Goal: Task Accomplishment & Management: Use online tool/utility

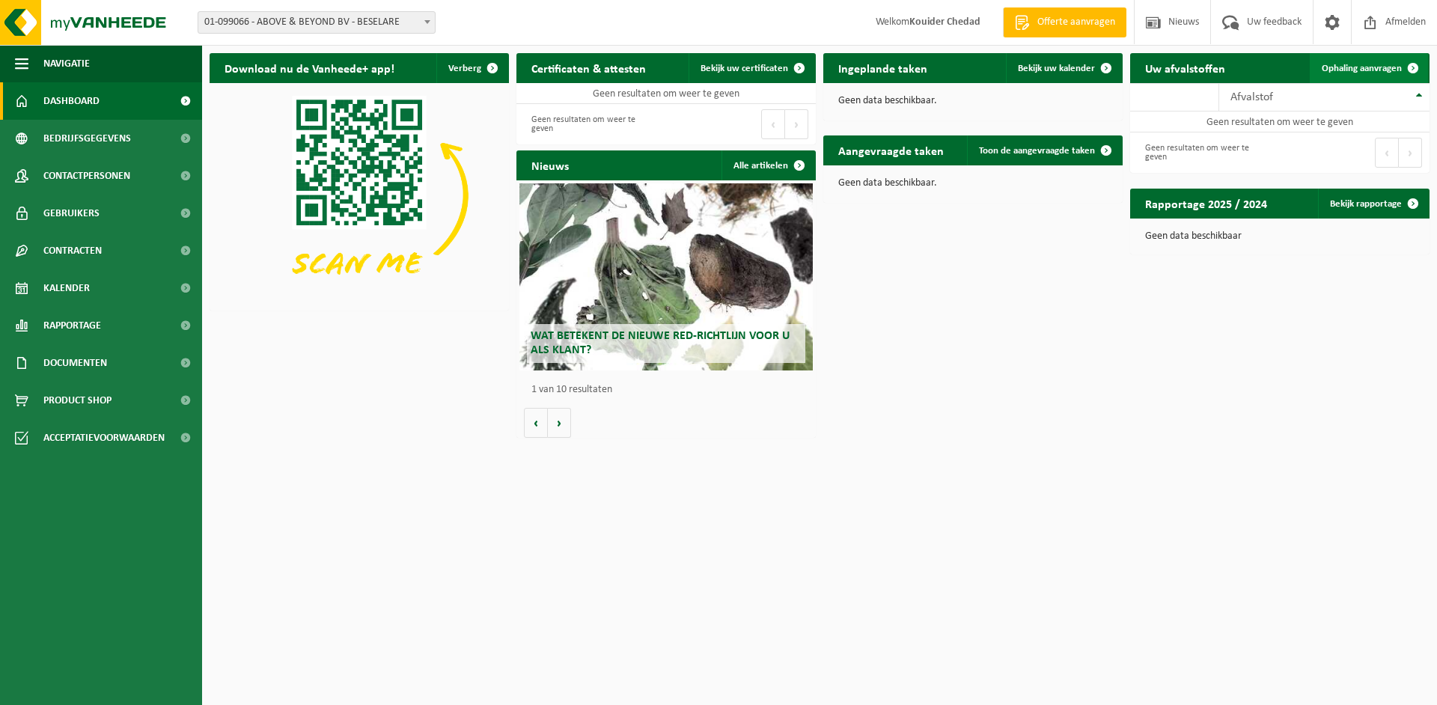
click at [1367, 70] on span "Ophaling aanvragen" at bounding box center [1362, 69] width 80 height 10
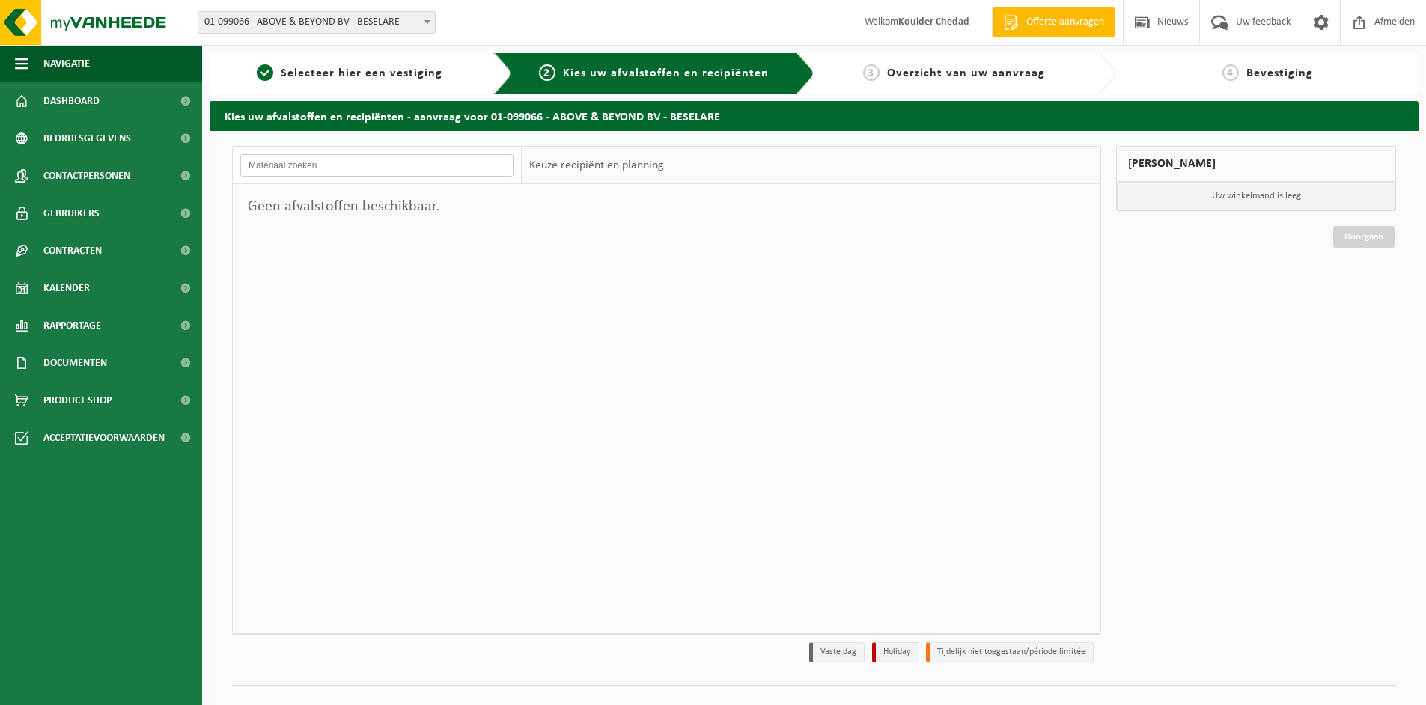
click at [394, 171] on input "text" at bounding box center [376, 165] width 273 height 22
drag, startPoint x: 683, startPoint y: 172, endPoint x: 508, endPoint y: 174, distance: 175.1
click at [682, 172] on div "Keuze recipiënt en planning" at bounding box center [811, 165] width 578 height 37
click at [391, 167] on input "text" at bounding box center [376, 165] width 273 height 22
click at [345, 218] on div "Geen afvalstoffen beschikbaar." at bounding box center [377, 206] width 289 height 45
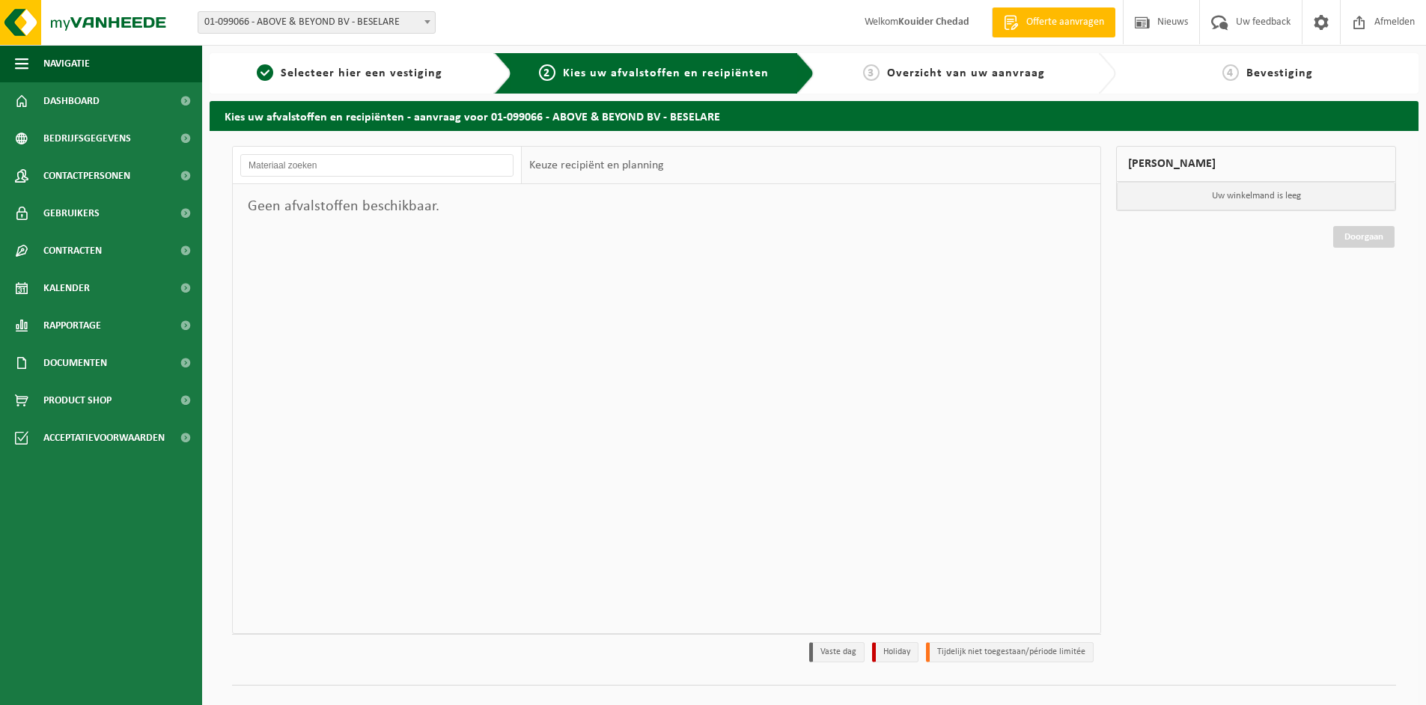
click at [641, 165] on div "Keuze recipiënt en planning" at bounding box center [597, 165] width 150 height 37
click at [329, 201] on div "Geen afvalstoffen beschikbaar." at bounding box center [377, 206] width 289 height 45
drag, startPoint x: 327, startPoint y: 156, endPoint x: 328, endPoint y: 163, distance: 7.5
click at [327, 156] on input "text" at bounding box center [376, 165] width 273 height 22
click at [91, 104] on span "Dashboard" at bounding box center [71, 100] width 56 height 37
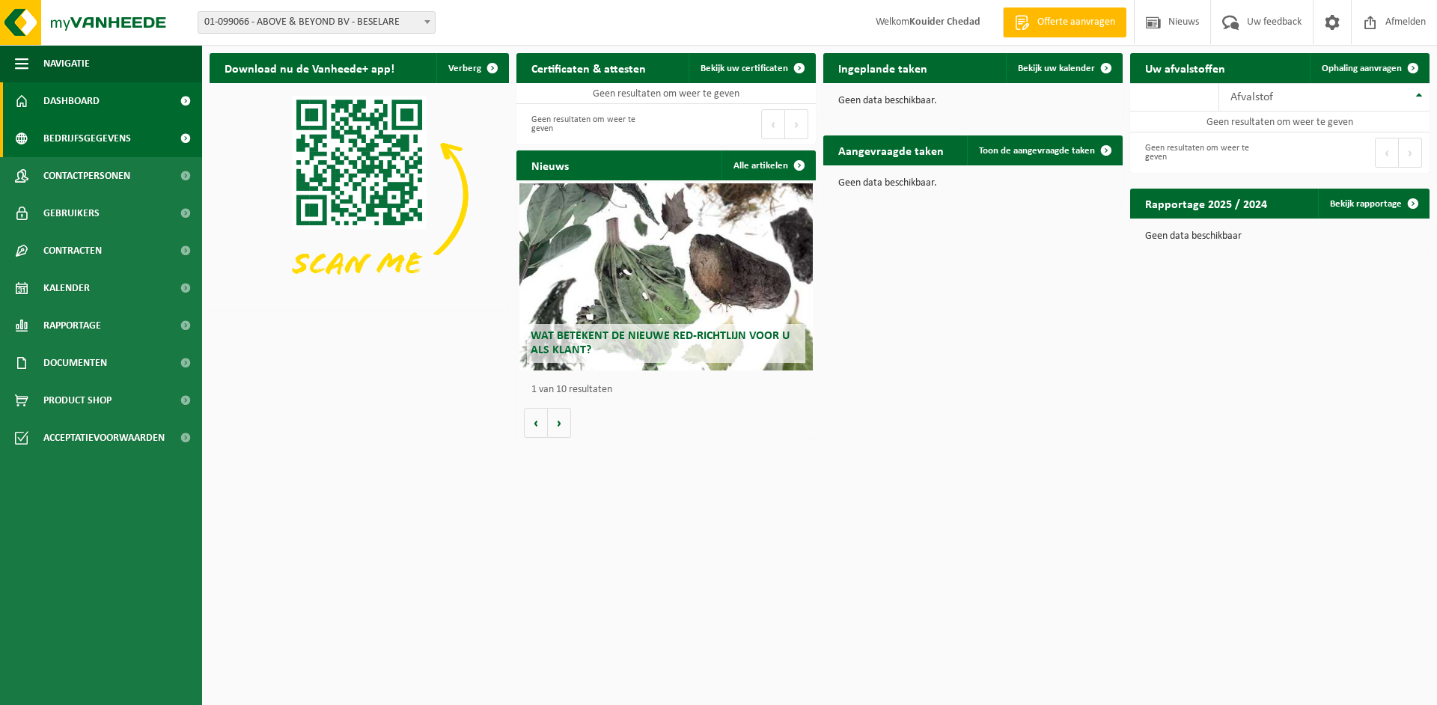
click at [91, 138] on span "Bedrijfsgegevens" at bounding box center [87, 138] width 88 height 37
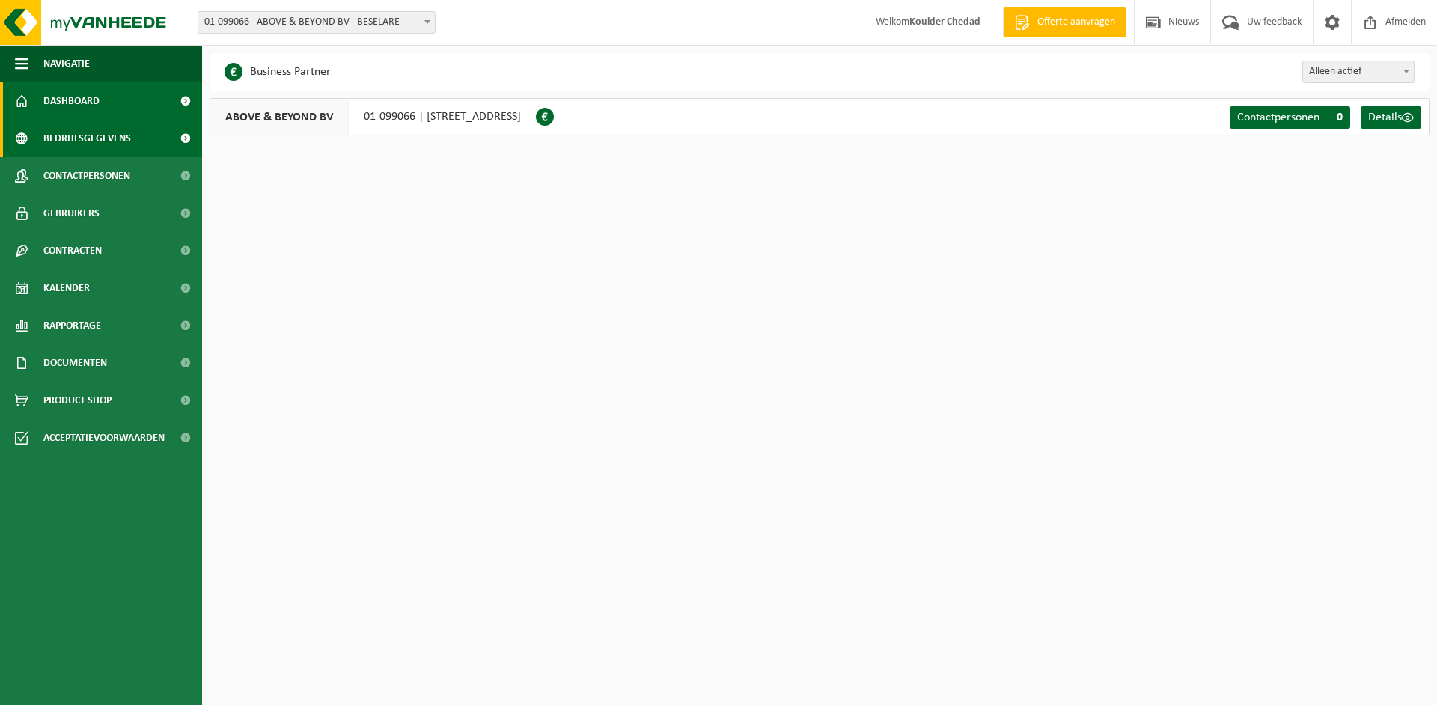
click at [73, 95] on span "Dashboard" at bounding box center [71, 100] width 56 height 37
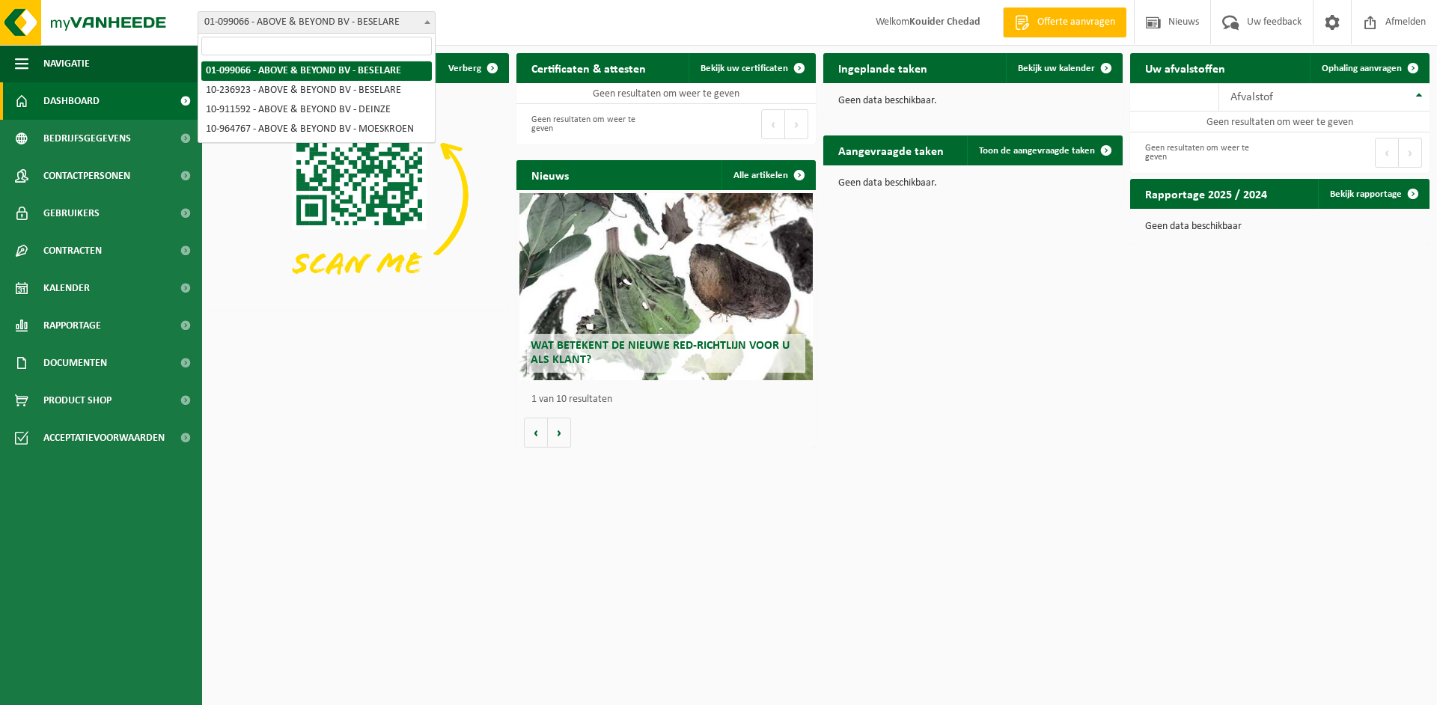
click at [374, 16] on span "01-099066 - ABOVE & BEYOND BV - BESELARE" at bounding box center [316, 22] width 236 height 21
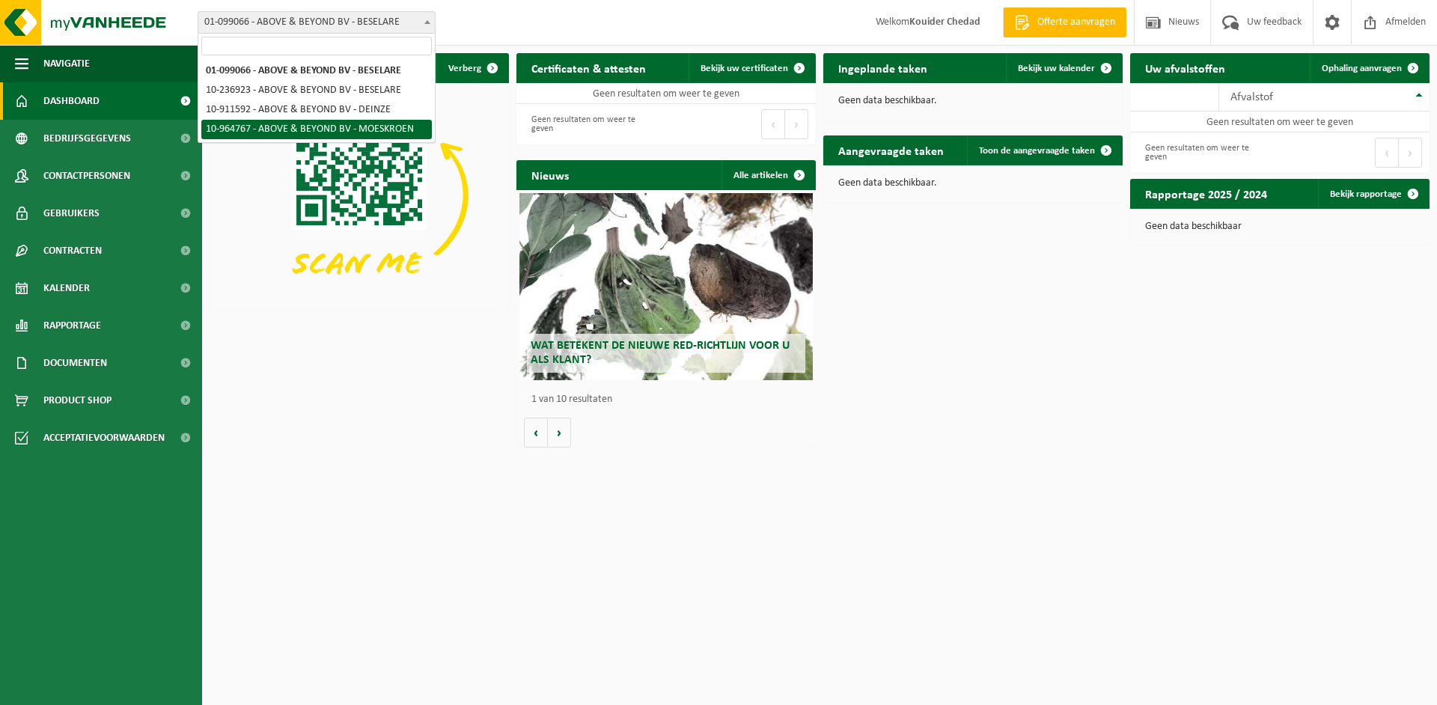
select select "151929"
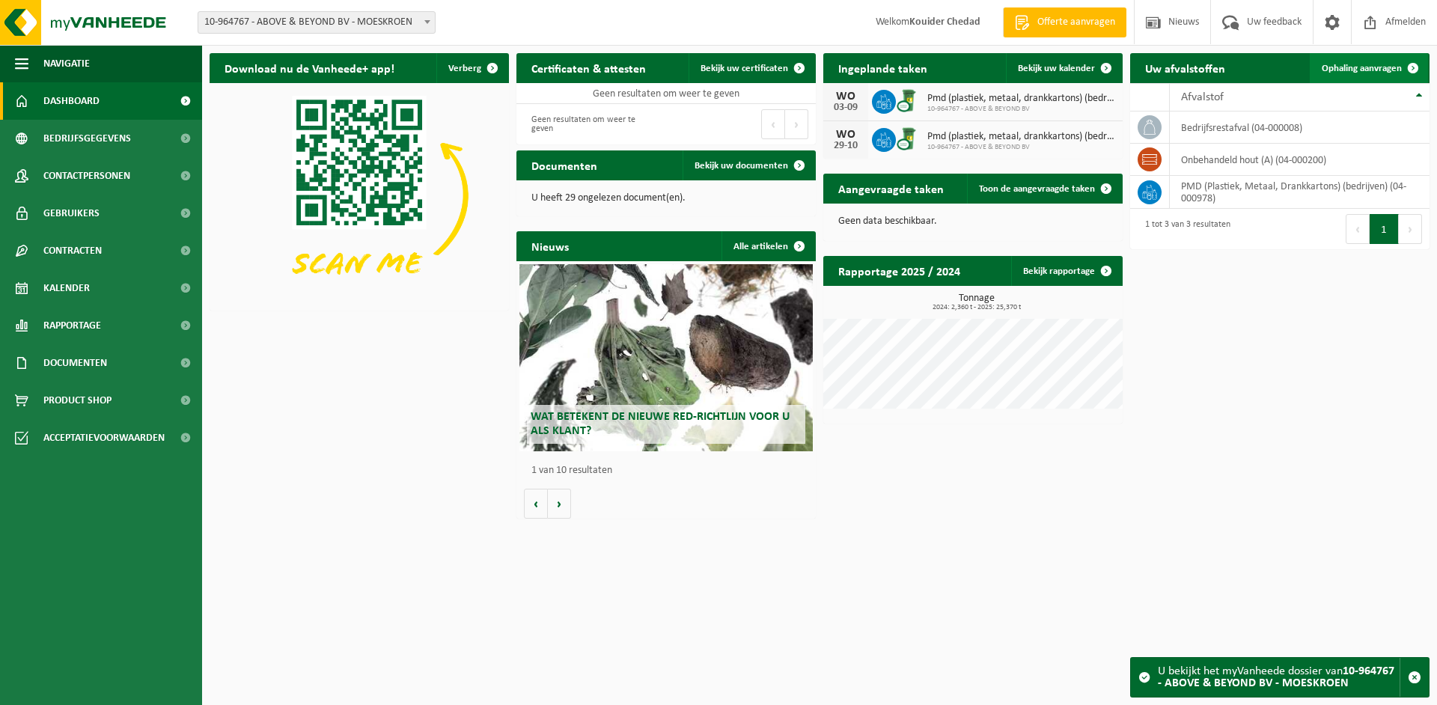
click at [1360, 74] on link "Ophaling aanvragen" at bounding box center [1369, 68] width 118 height 30
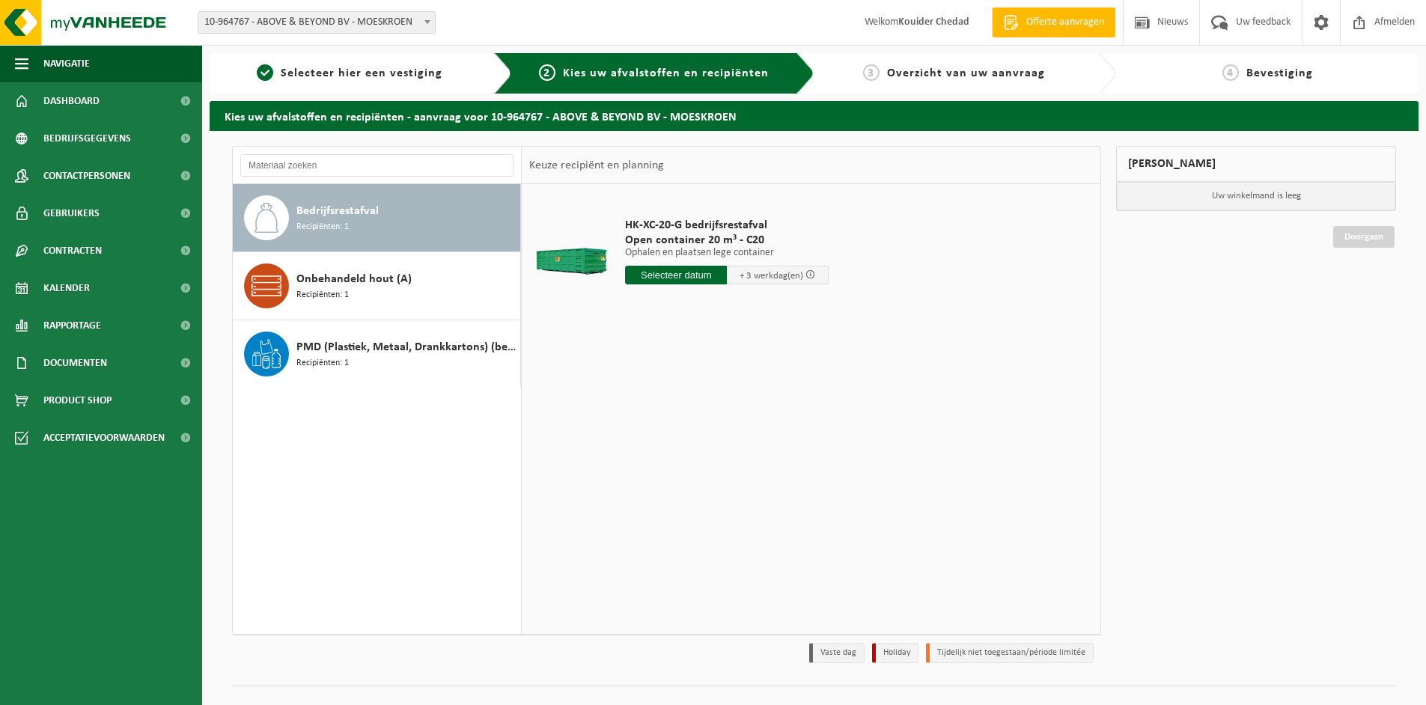
click at [380, 223] on div "Bedrijfsrestafval Recipiënten: 1" at bounding box center [406, 217] width 220 height 45
click at [696, 275] on input "text" at bounding box center [676, 275] width 102 height 19
click at [636, 430] on div "18" at bounding box center [639, 432] width 26 height 24
type input "Van 2025-08-18"
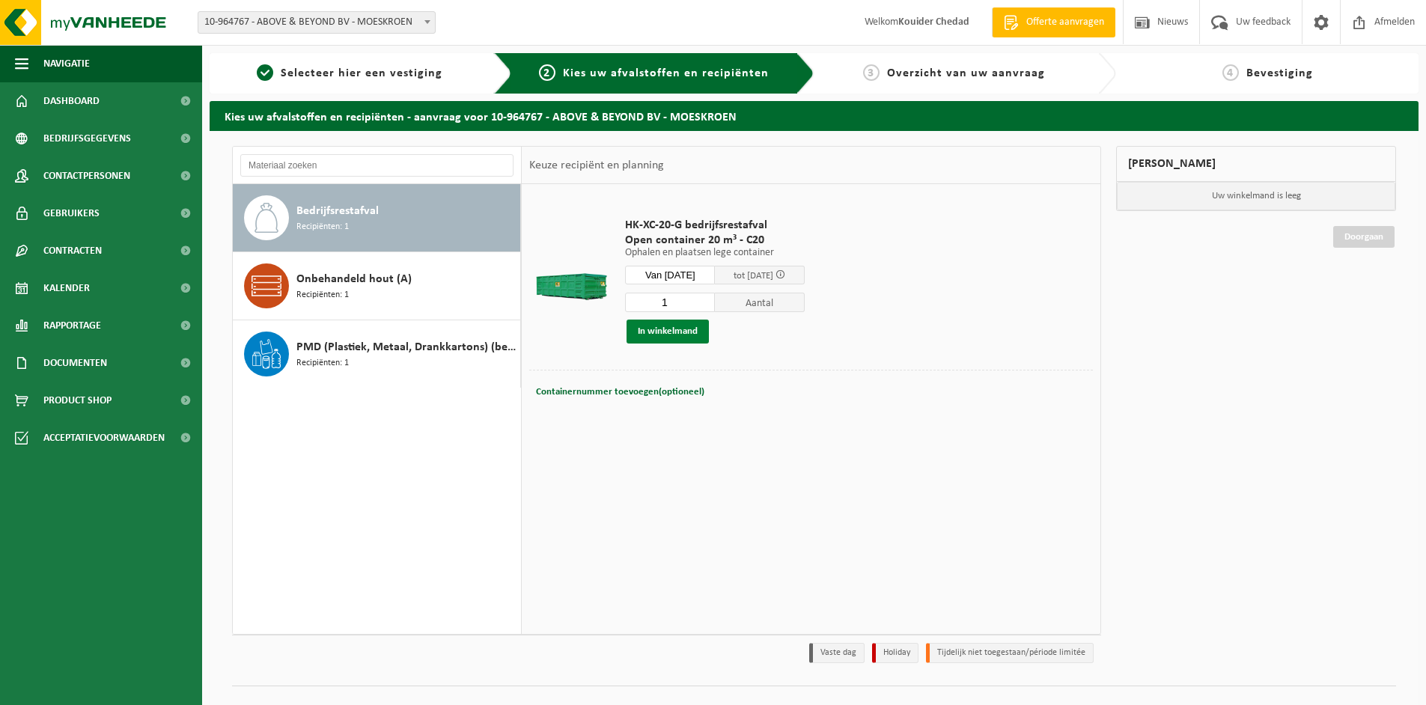
click at [659, 333] on button "In winkelmand" at bounding box center [667, 332] width 82 height 24
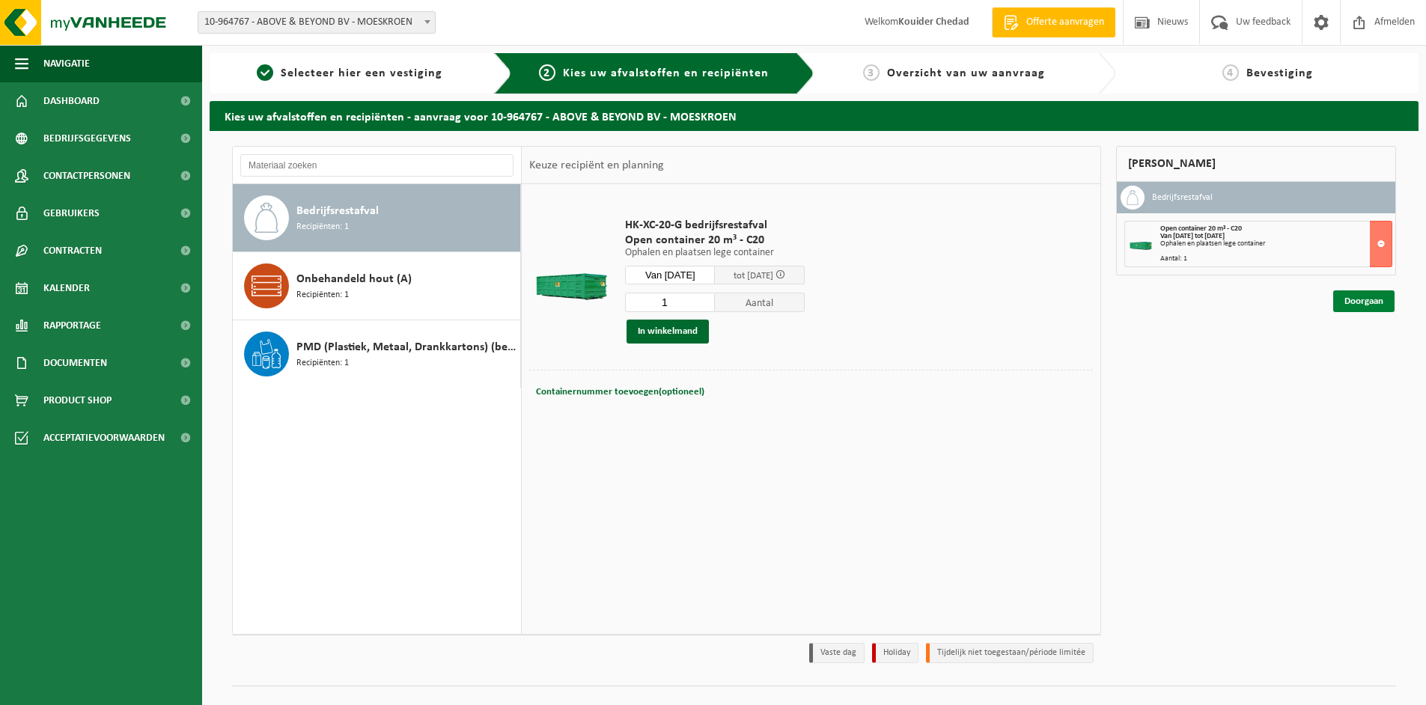
click at [1361, 303] on link "Doorgaan" at bounding box center [1363, 301] width 61 height 22
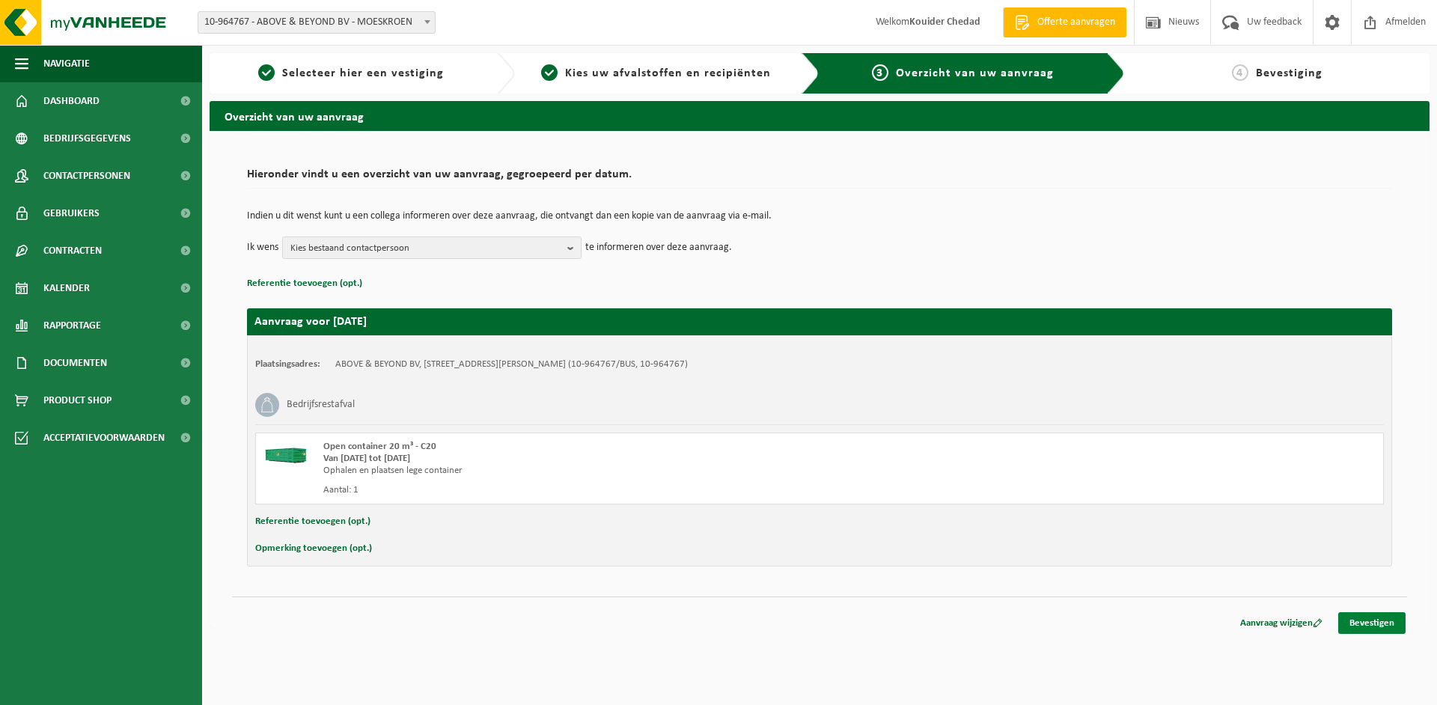
click at [1397, 625] on link "Bevestigen" at bounding box center [1371, 623] width 67 height 22
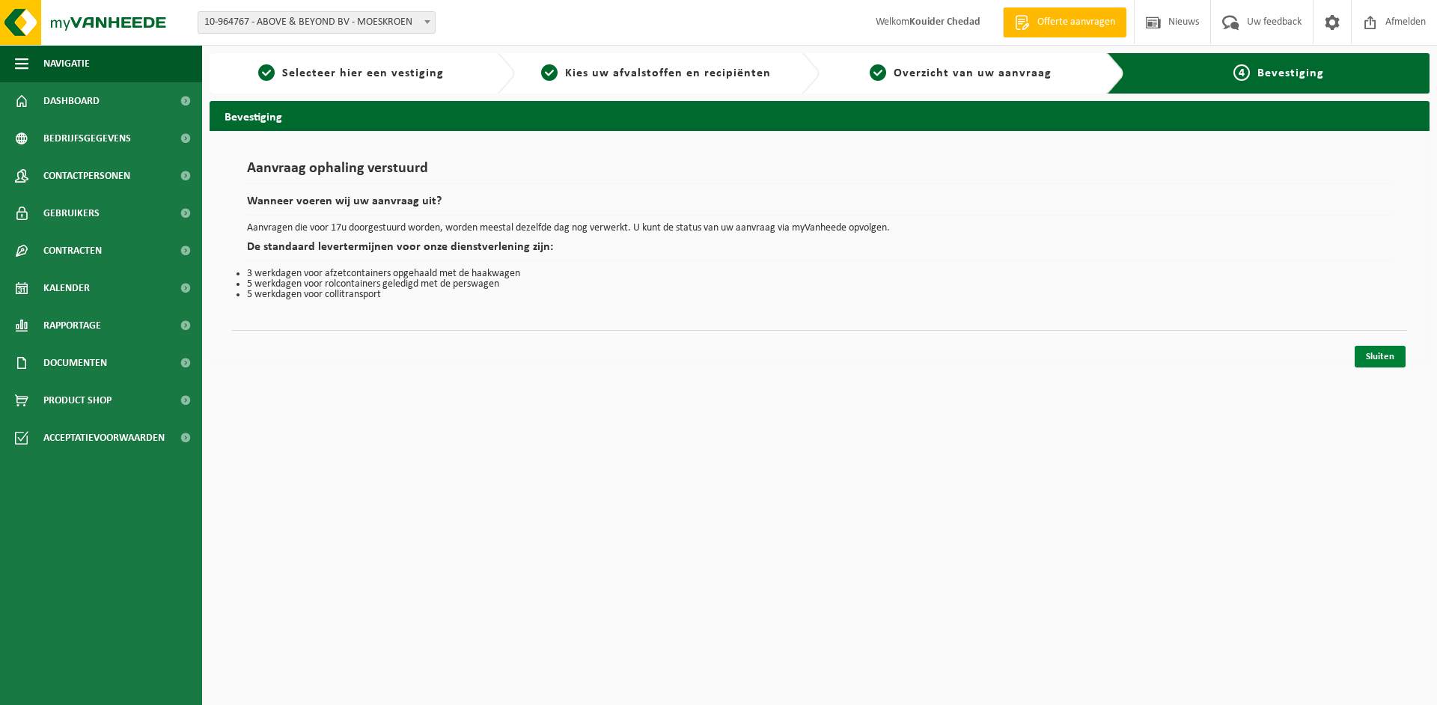
click at [1386, 365] on link "Sluiten" at bounding box center [1379, 357] width 51 height 22
